Goal: Task Accomplishment & Management: Use online tool/utility

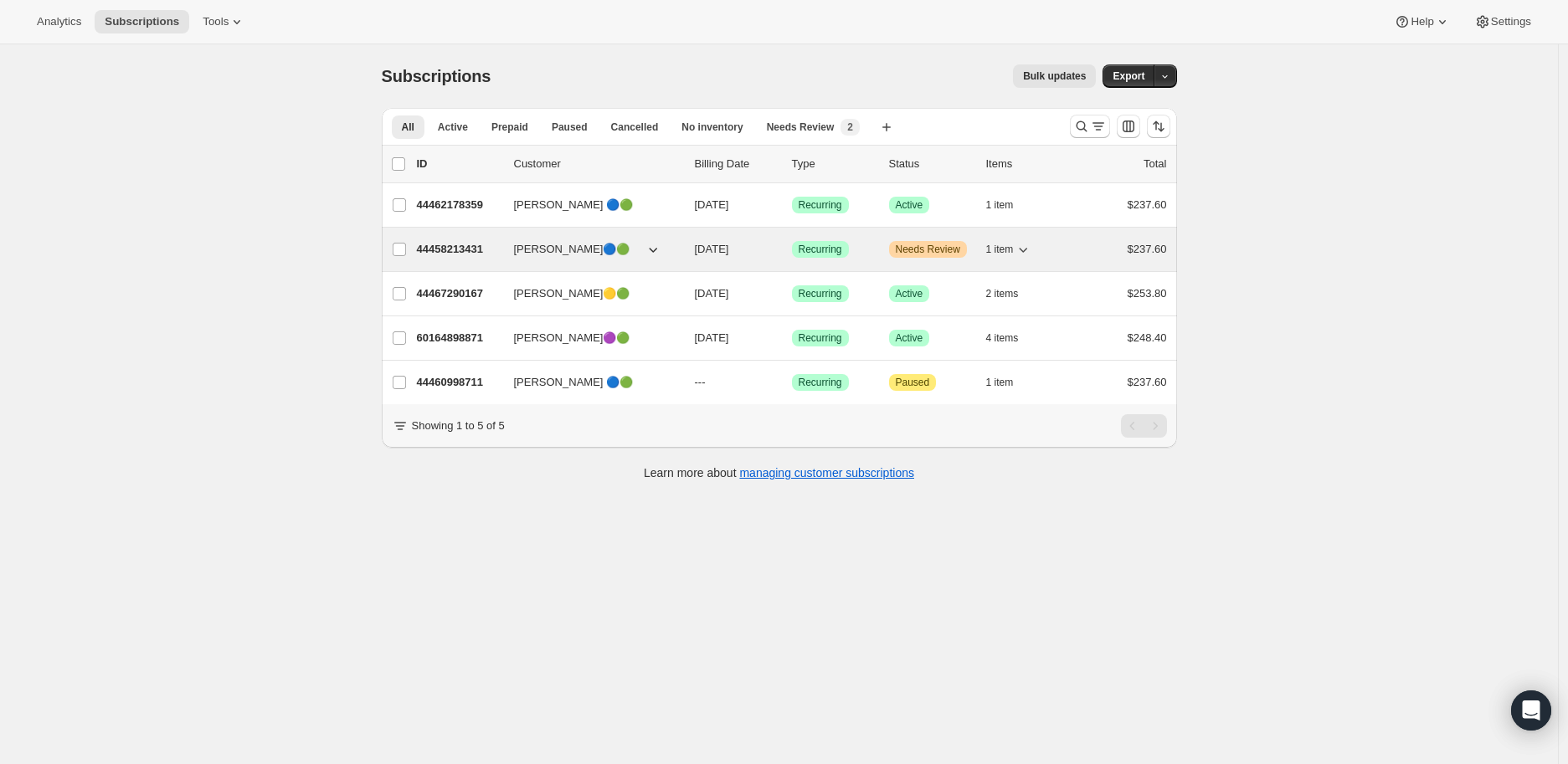
click at [441, 245] on p "44458213431" at bounding box center [458, 249] width 84 height 16
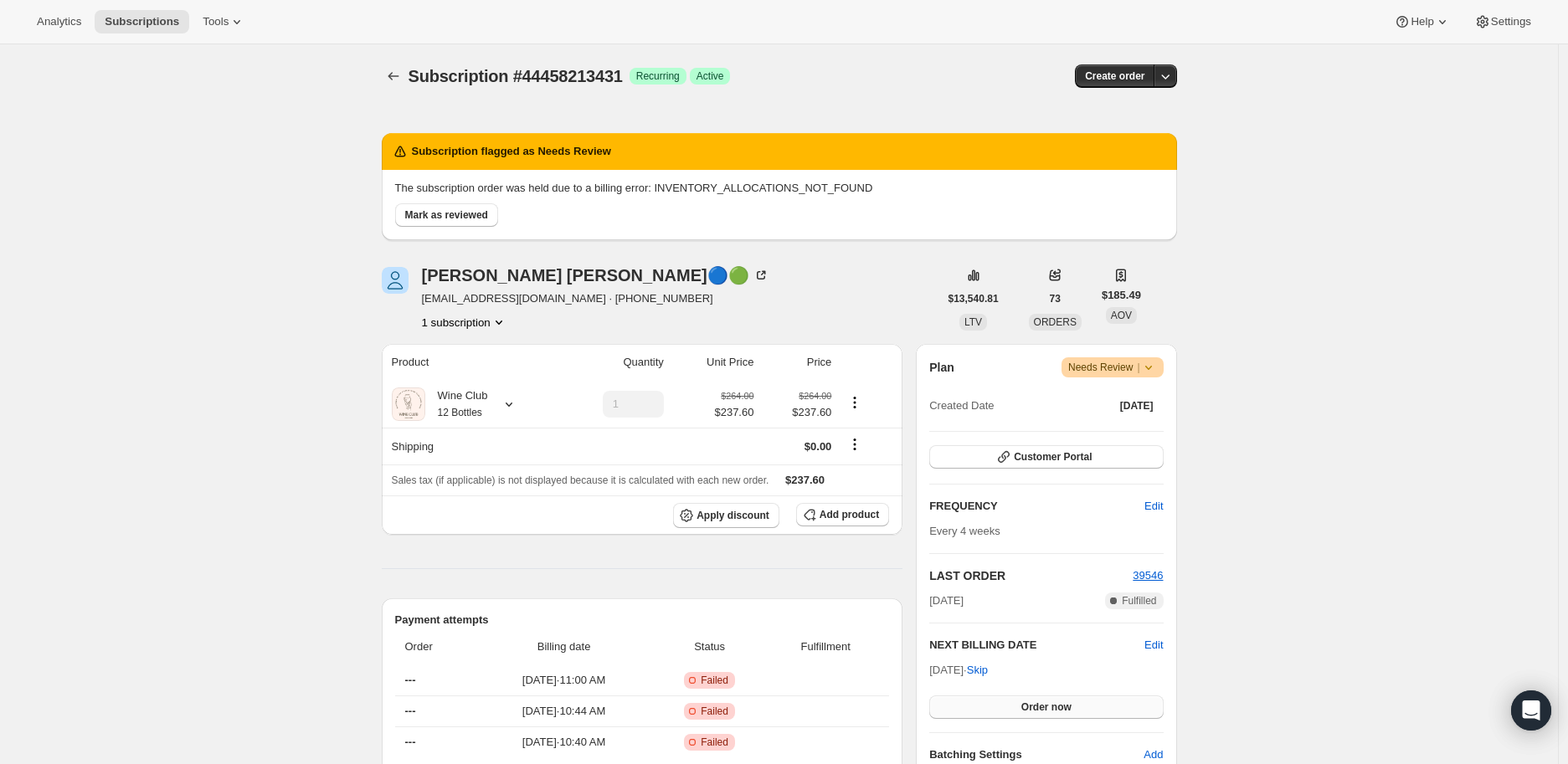
click at [1044, 704] on span "Order now" at bounding box center [1046, 707] width 50 height 13
click at [1044, 704] on span "Click to confirm" at bounding box center [1045, 707] width 76 height 13
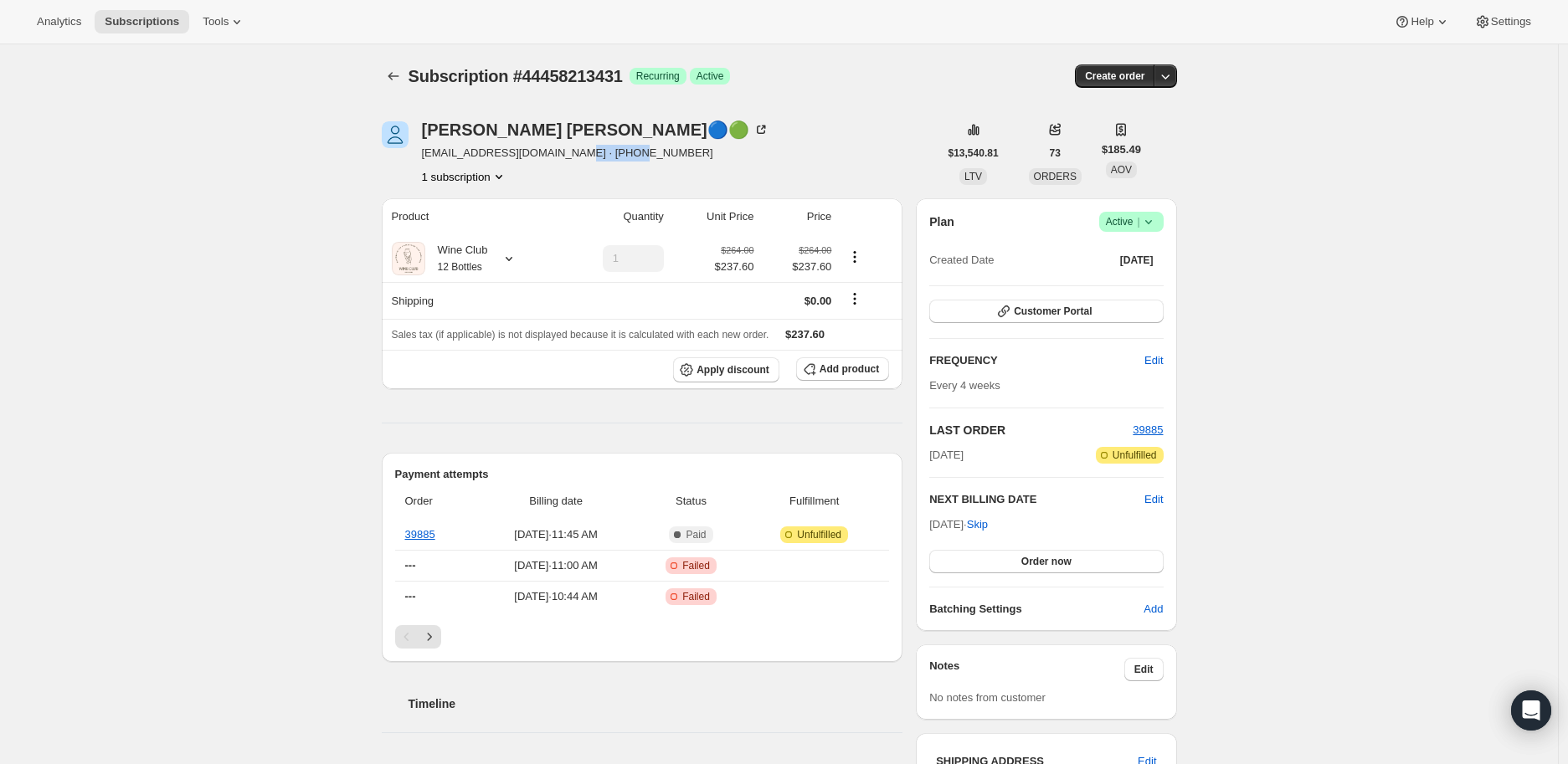
drag, startPoint x: 563, startPoint y: 151, endPoint x: 628, endPoint y: 155, distance: 65.1
click at [628, 155] on div "[PERSON_NAME]🔵🟢 [EMAIL_ADDRESS][DOMAIN_NAME] · [PHONE_NUMBER] 1 subscription" at bounding box center [660, 153] width 557 height 64
copy span "5088137071"
